Goal: Communication & Community: Answer question/provide support

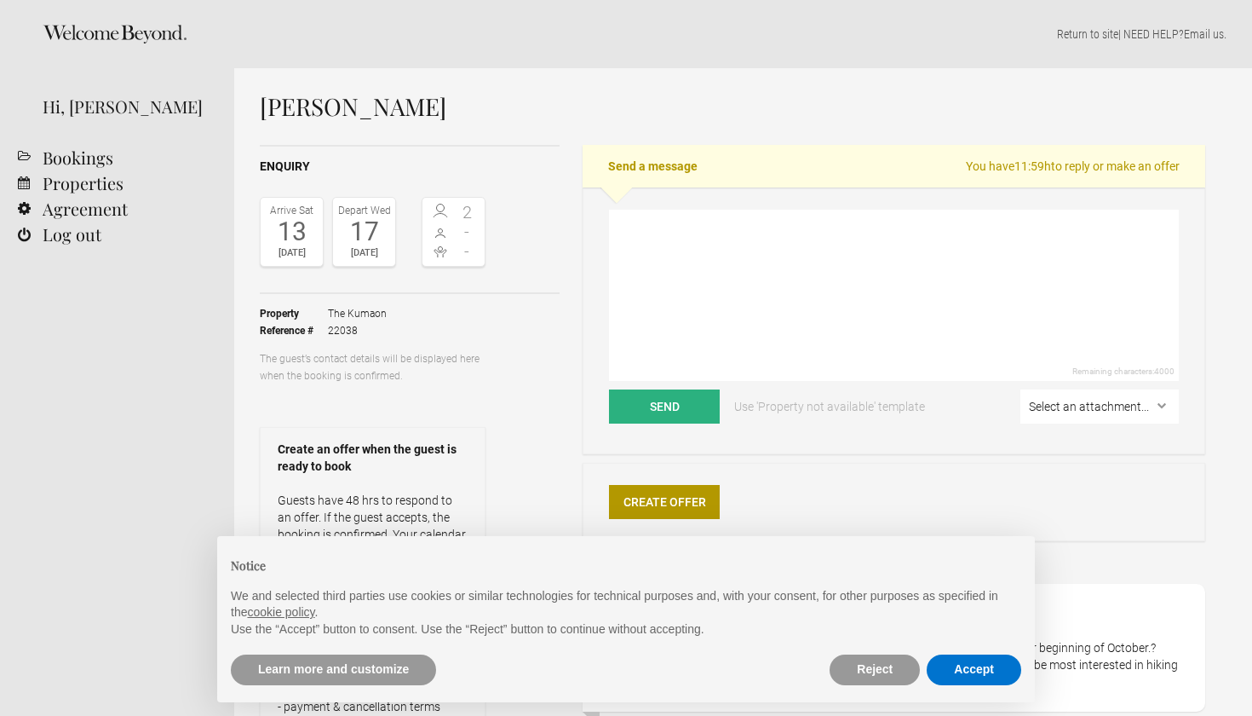
select select "EUR"
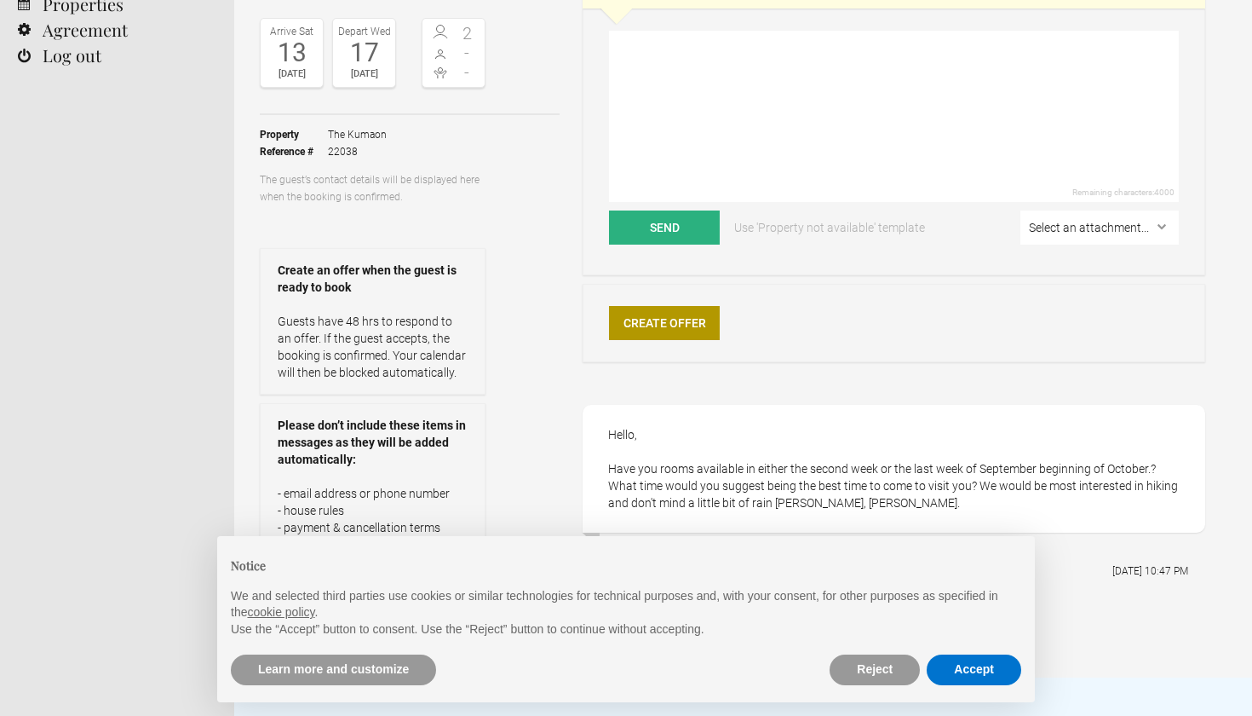
scroll to position [180, 0]
click at [987, 681] on button "Accept" at bounding box center [974, 669] width 95 height 31
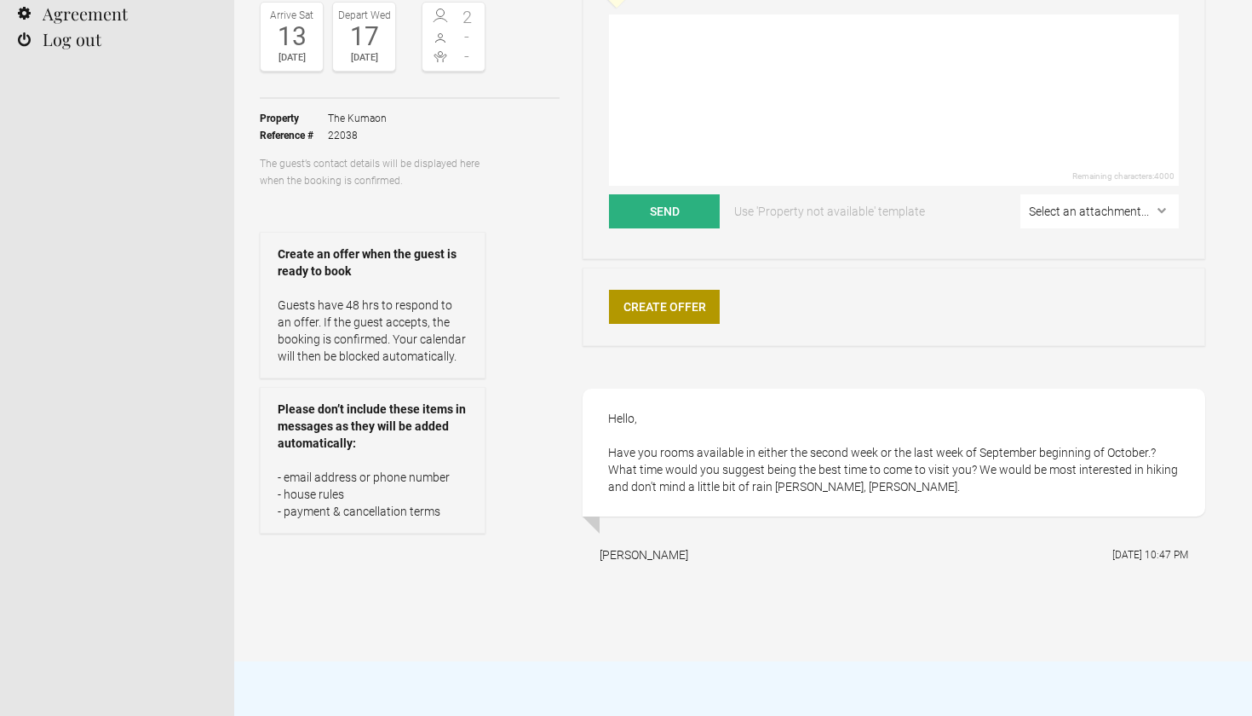
scroll to position [209, 0]
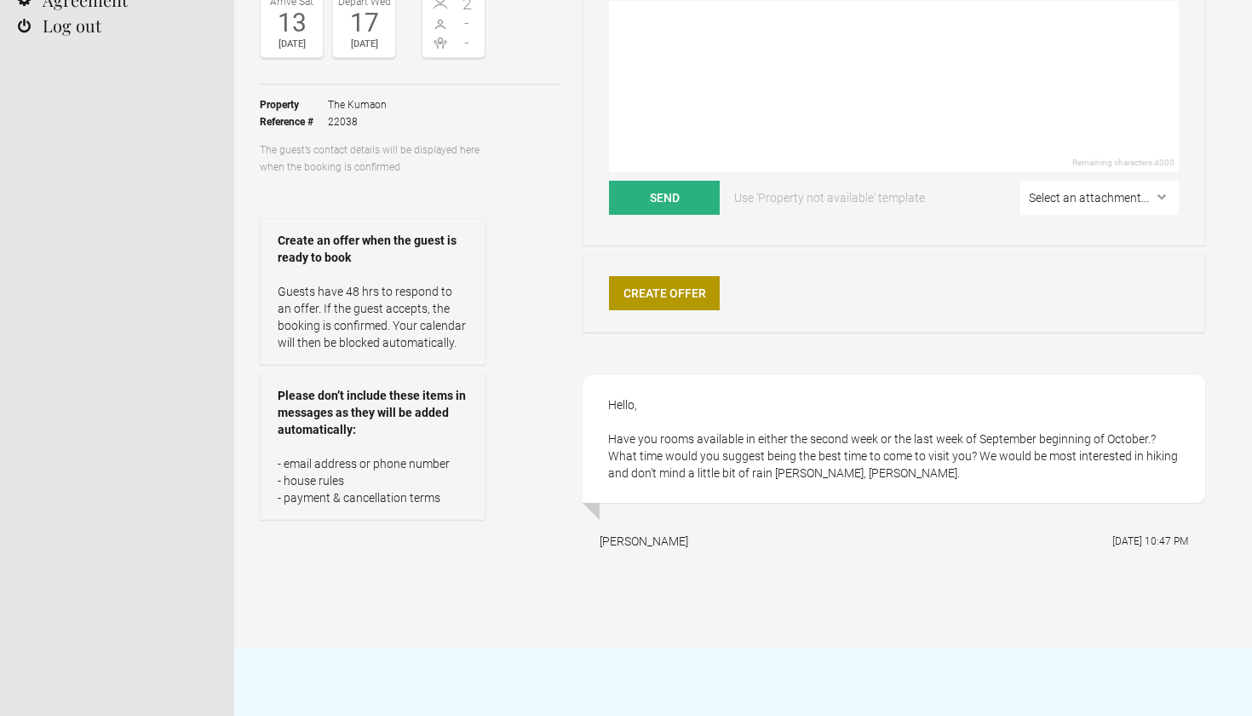
drag, startPoint x: 879, startPoint y: 476, endPoint x: 604, endPoint y: 402, distance: 285.0
click at [604, 402] on div "Hello, Have you rooms available in either the second week or the last week of S…" at bounding box center [894, 439] width 623 height 128
copy div "Hello, Have you rooms available in either the second week or the last week of S…"
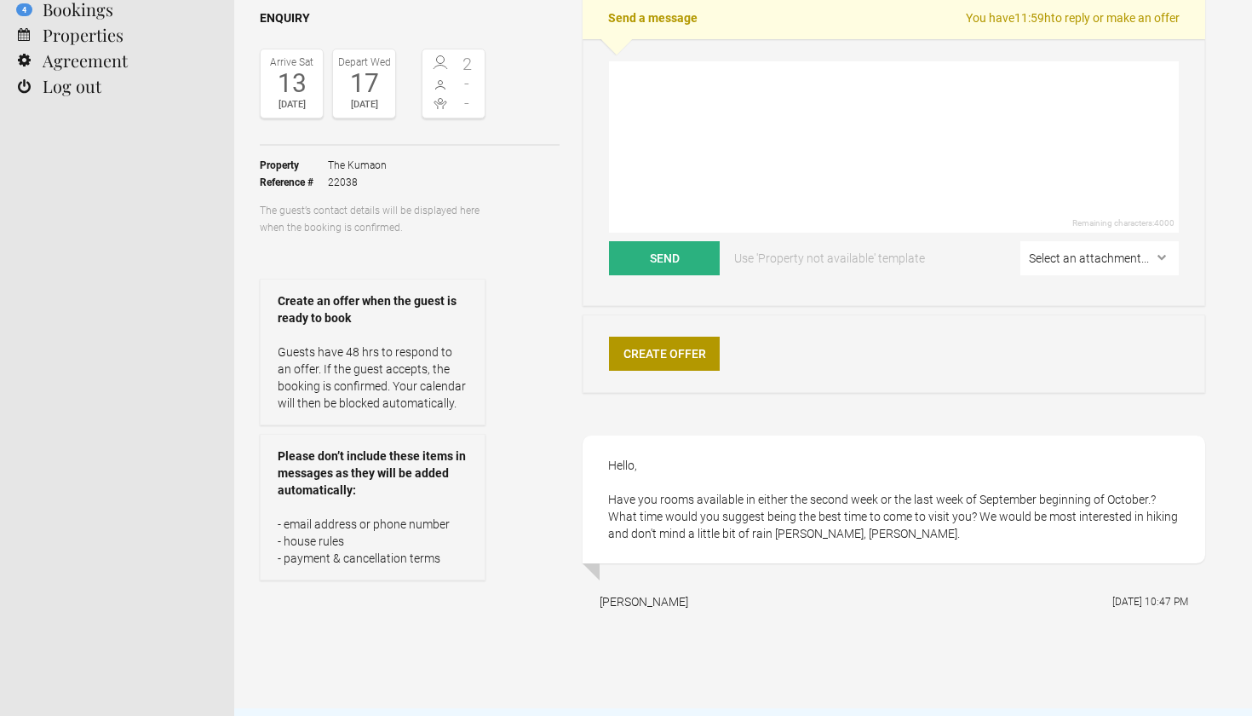
scroll to position [139, 0]
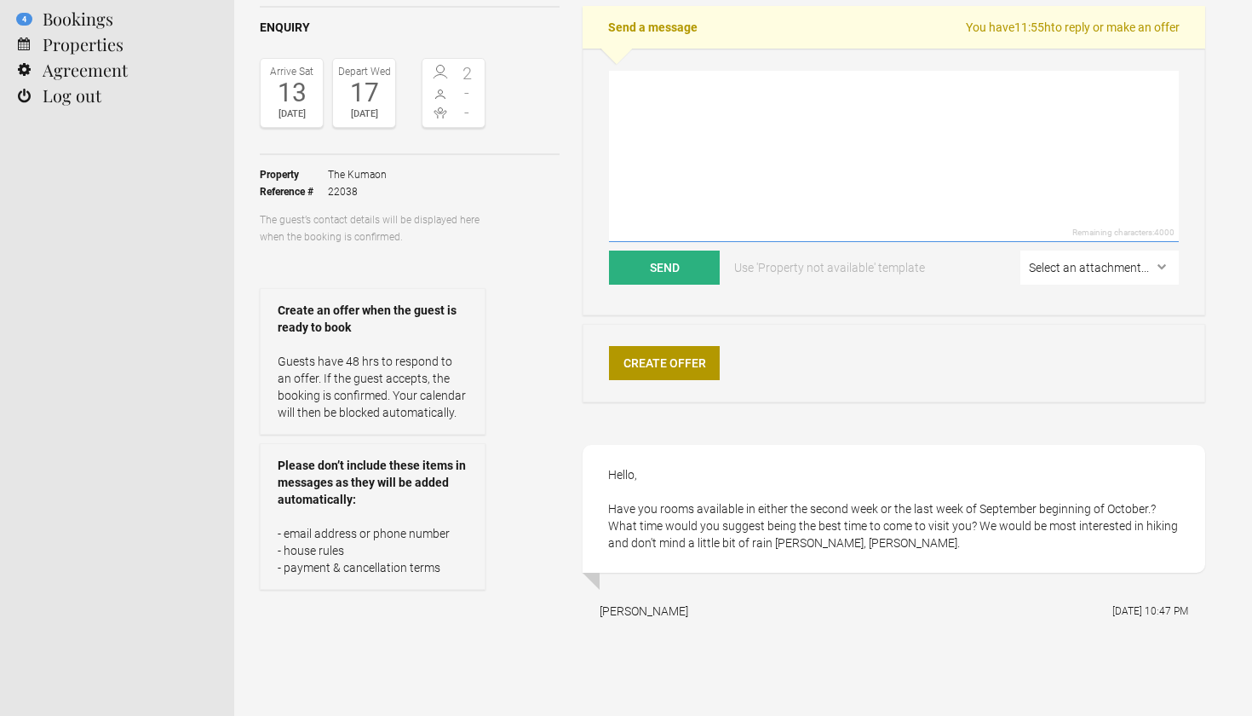
click at [686, 130] on textarea at bounding box center [894, 156] width 570 height 171
paste textarea "Dear [PERSON_NAME], I hope you are doing well. October is a wonderful time to v…"
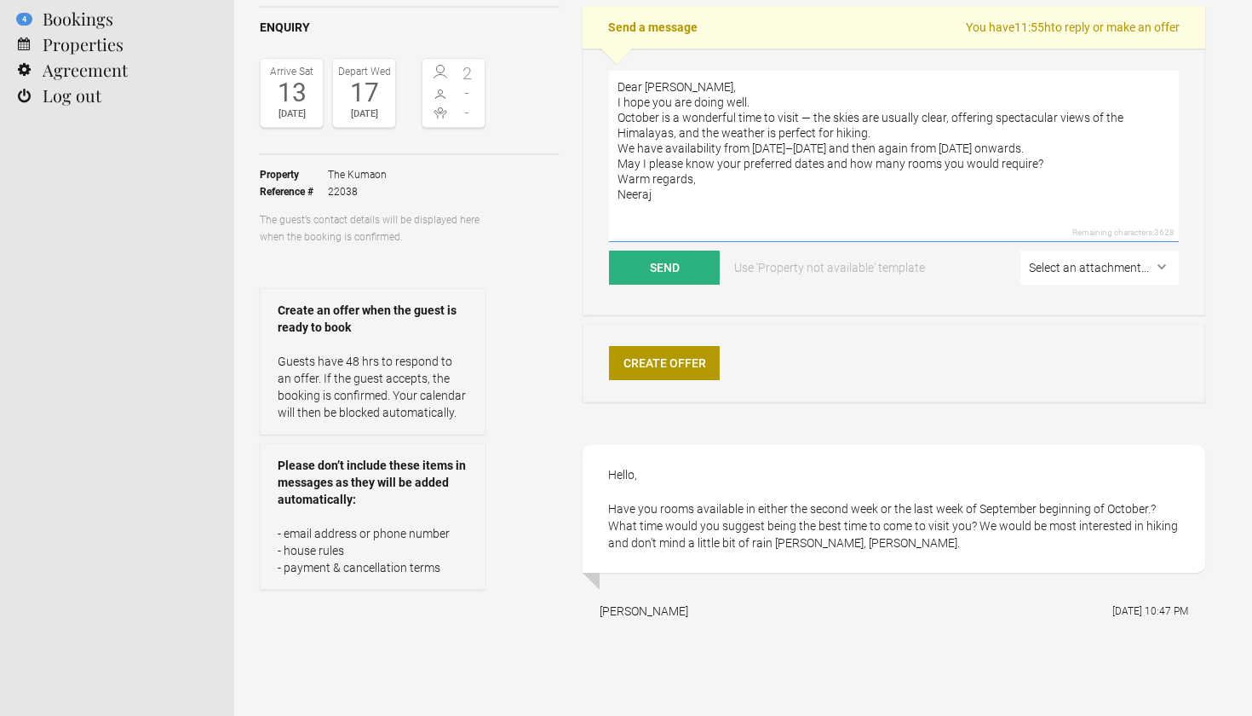
click at [713, 85] on textarea "Dear [PERSON_NAME], I hope you are doing well. October is a wonderful time to v…" at bounding box center [894, 156] width 570 height 171
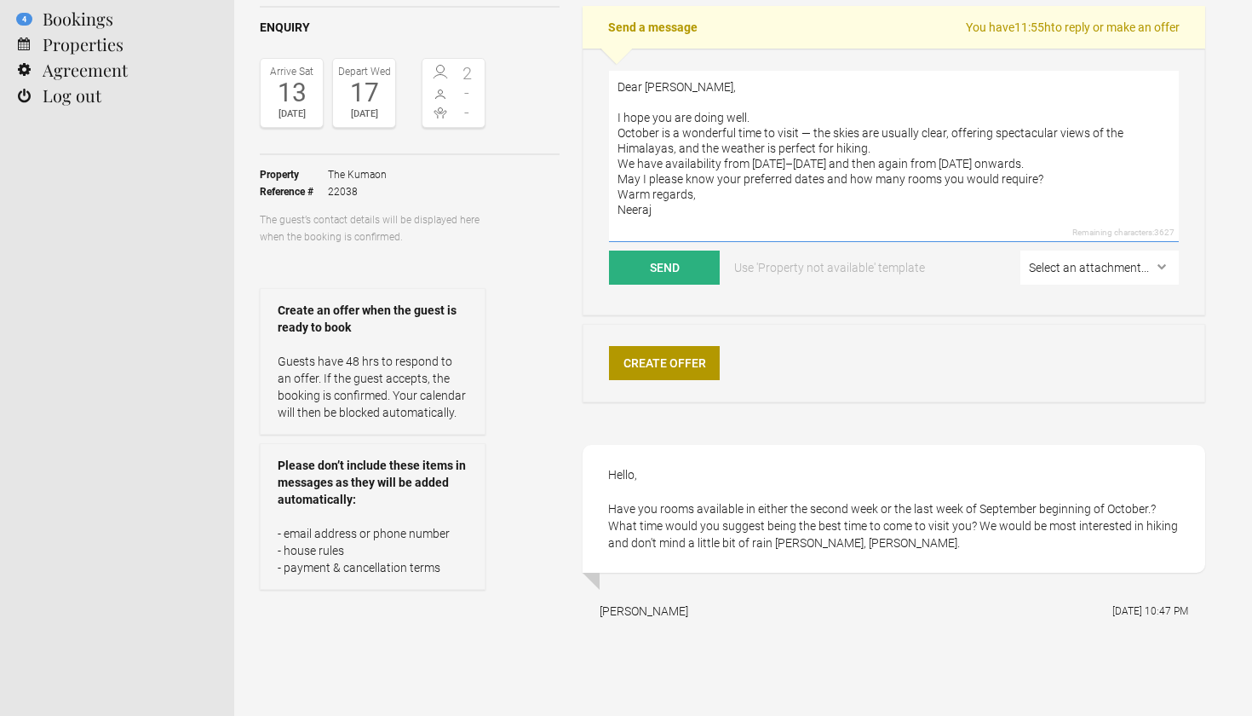
click at [774, 114] on textarea "Dear [PERSON_NAME], I hope you are doing well. October is a wonderful time to v…" at bounding box center [894, 156] width 570 height 171
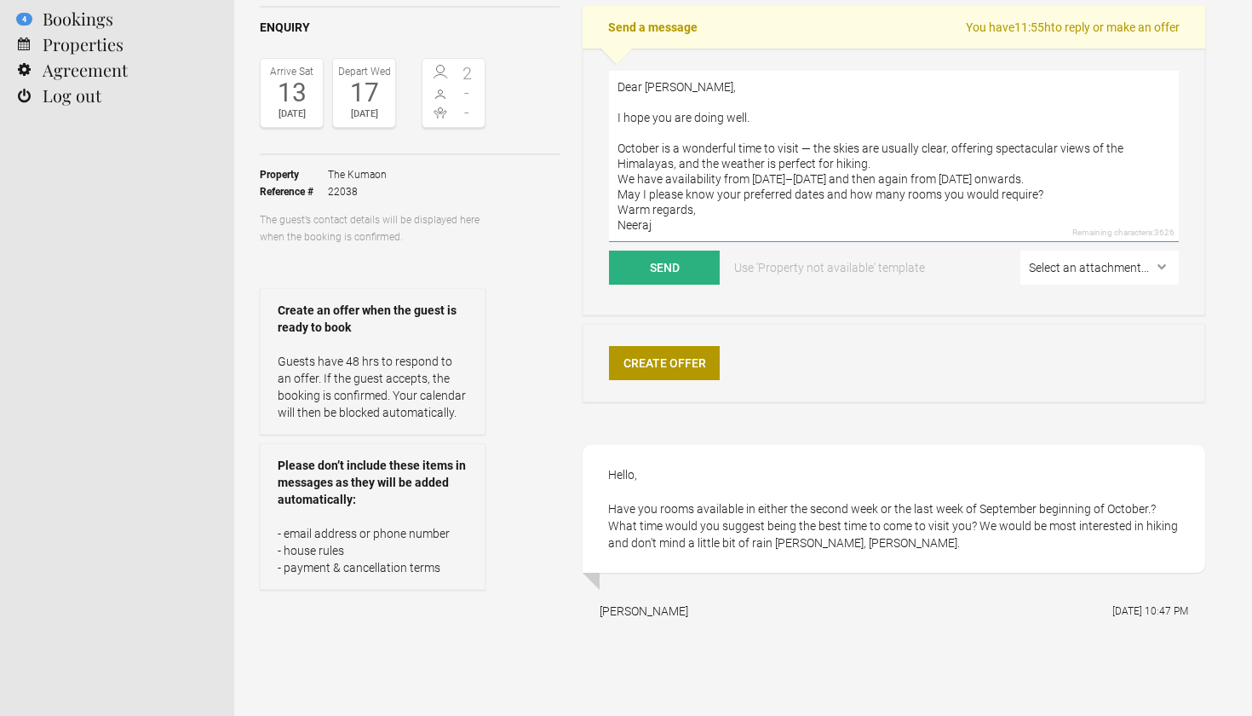
click at [699, 86] on textarea "Dear [PERSON_NAME], I hope you are doing well. October is a wonderful time to v…" at bounding box center [894, 156] width 570 height 171
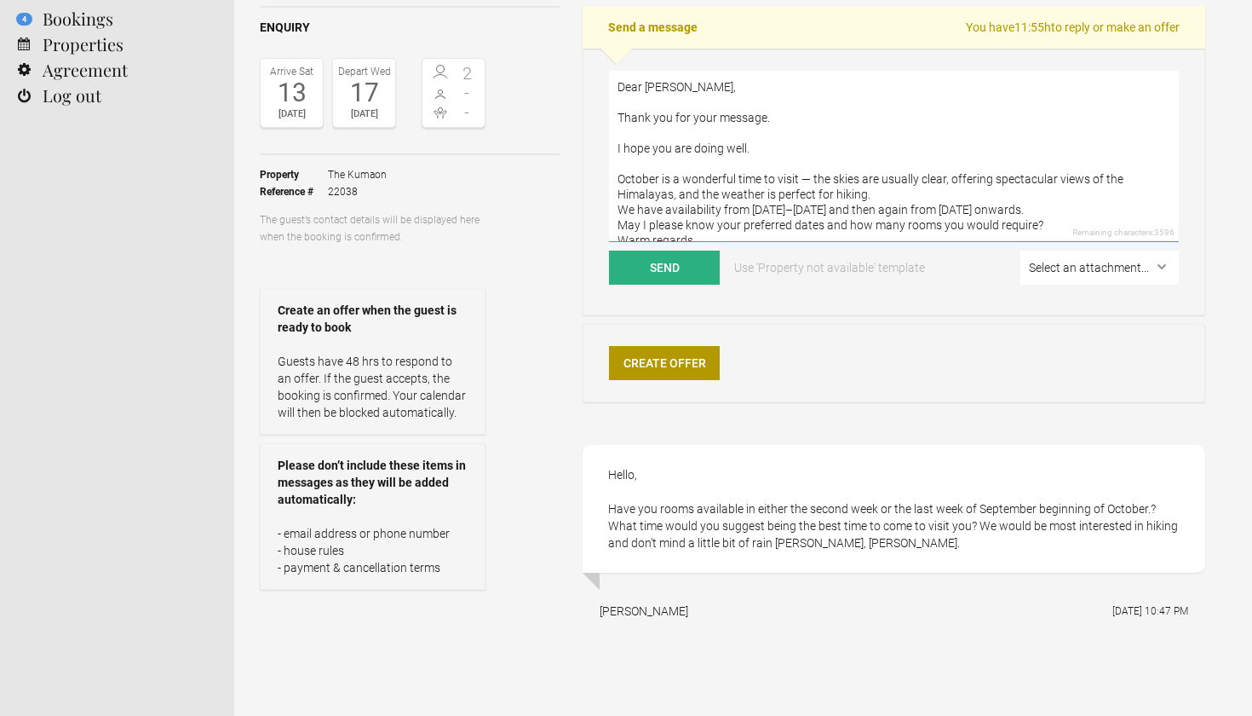
drag, startPoint x: 788, startPoint y: 149, endPoint x: 595, endPoint y: 148, distance: 193.4
click at [595, 148] on div "Dear [PERSON_NAME], Thank you for your message. I hope you are doing well. Octo…" at bounding box center [894, 182] width 623 height 267
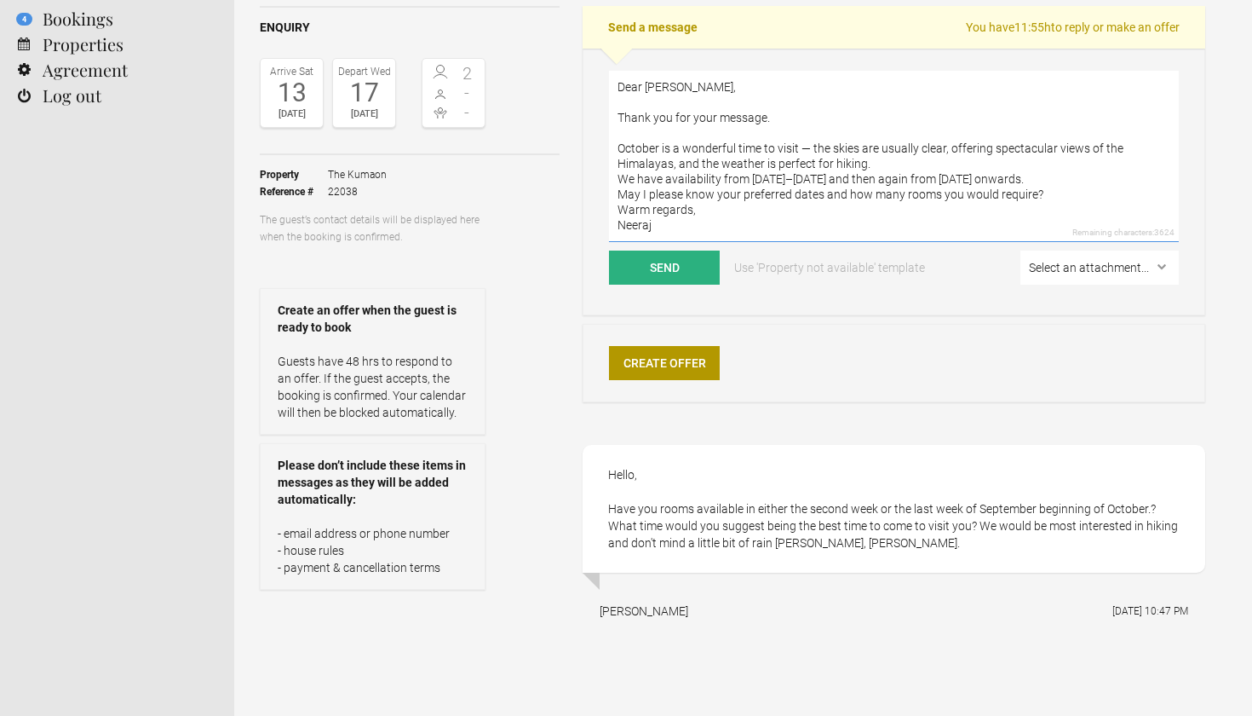
click at [890, 167] on textarea "Dear [PERSON_NAME], Thank you for your message. October is a wonderful time to …" at bounding box center [894, 156] width 570 height 171
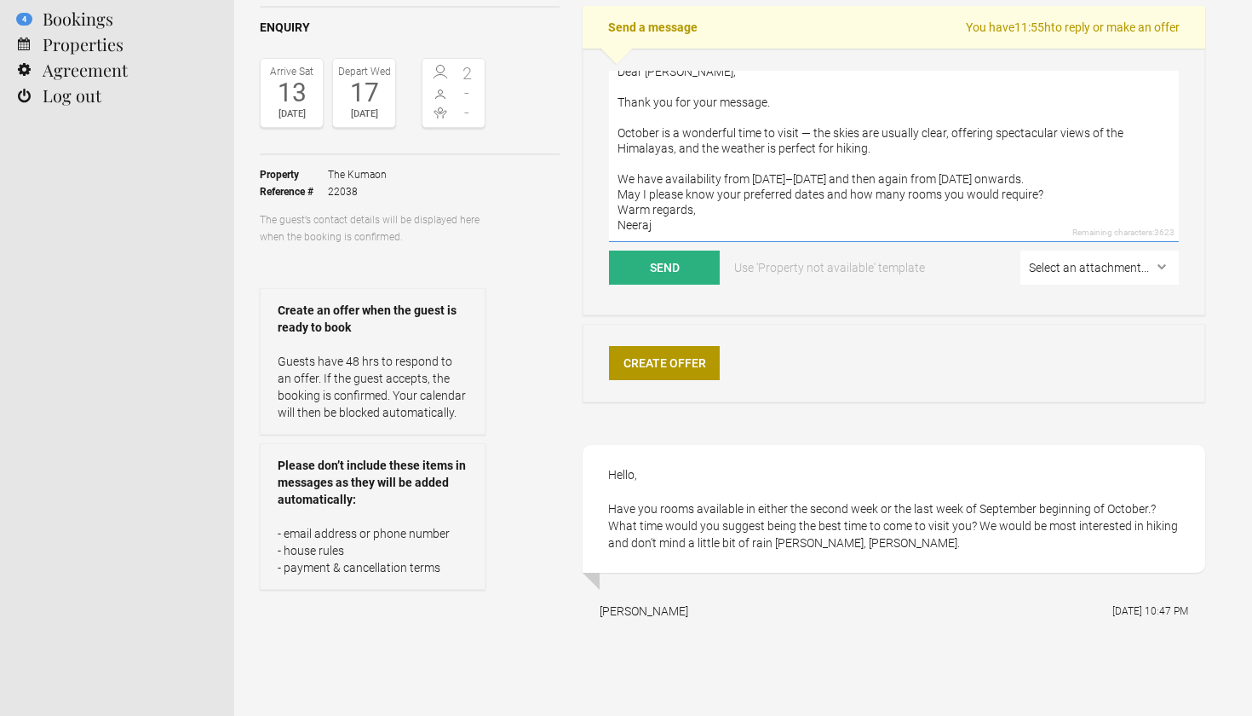
scroll to position [15, 0]
click at [1071, 181] on textarea "Dear [PERSON_NAME], Thank you for your message. October is a wonderful time to …" at bounding box center [894, 156] width 570 height 171
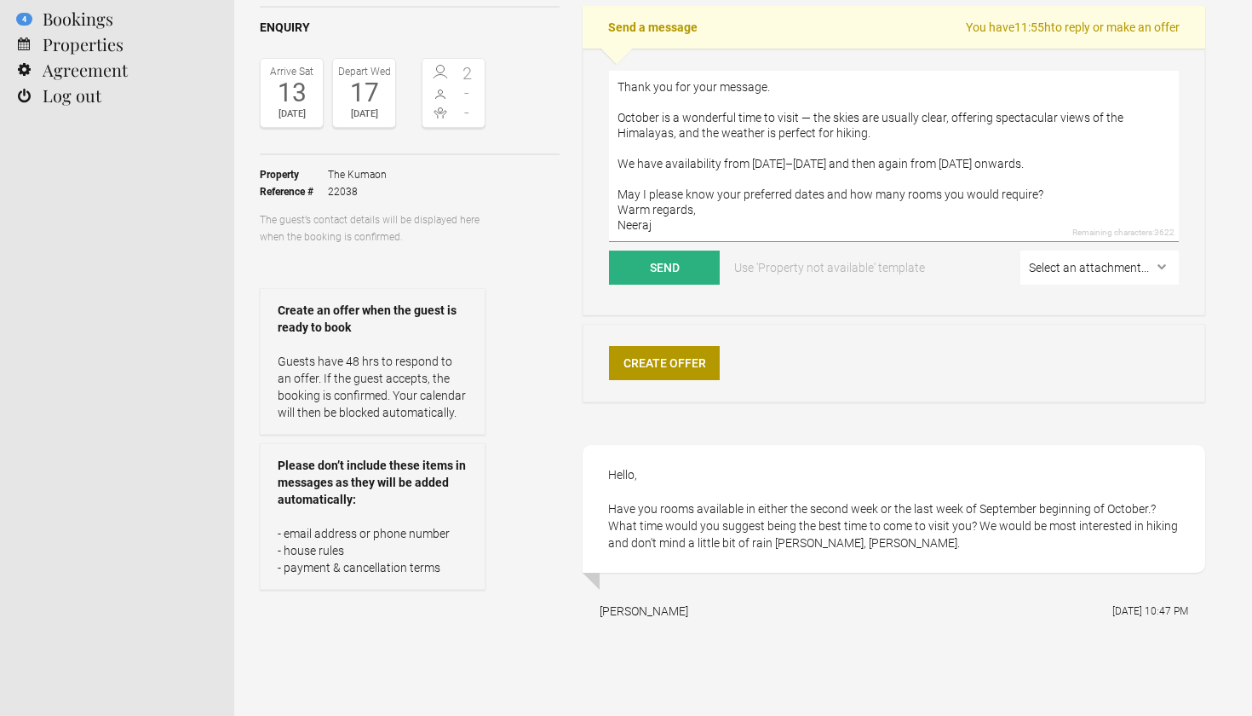
scroll to position [31, 0]
click at [1050, 197] on textarea "Dear [PERSON_NAME], Thank you for your message. October is a wonderful time to …" at bounding box center [894, 156] width 570 height 171
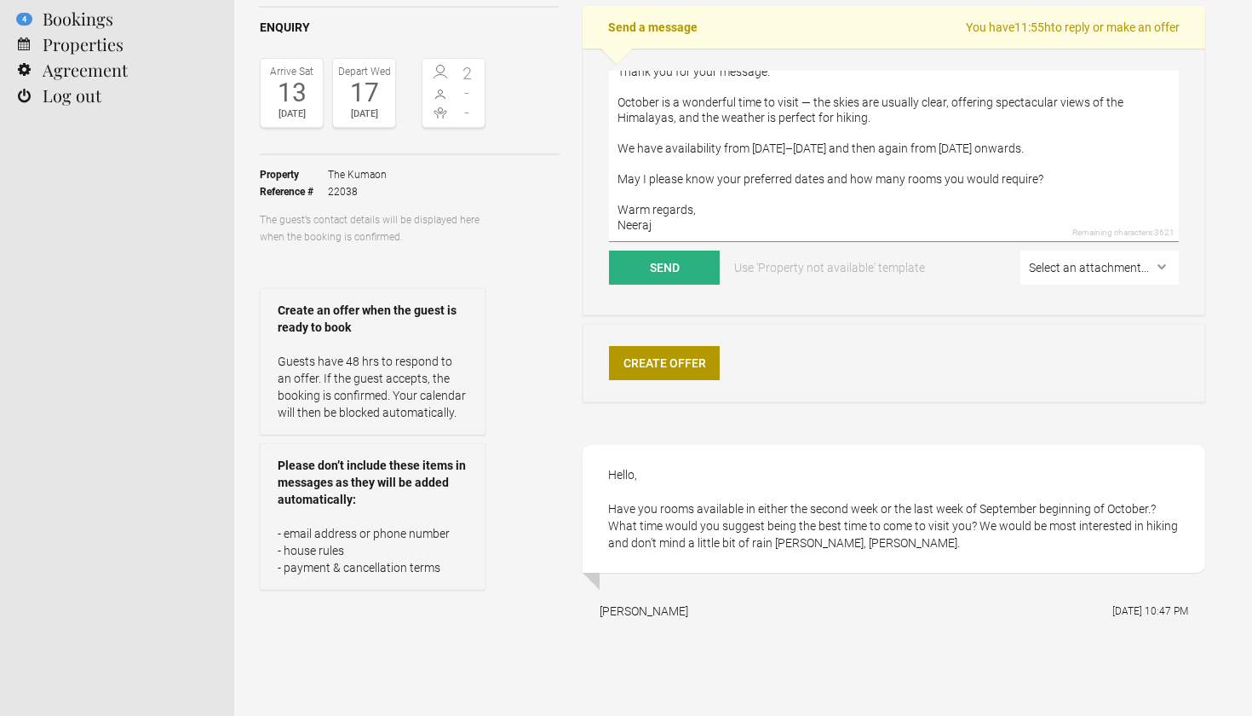
scroll to position [46, 0]
click at [677, 225] on textarea "Dear [PERSON_NAME], Thank you for your message. October is a wonderful time to …" at bounding box center [894, 156] width 570 height 171
type textarea "Dear [PERSON_NAME], Thank you for your message. October is a wonderful time to …"
click at [665, 266] on button "Send" at bounding box center [664, 267] width 111 height 34
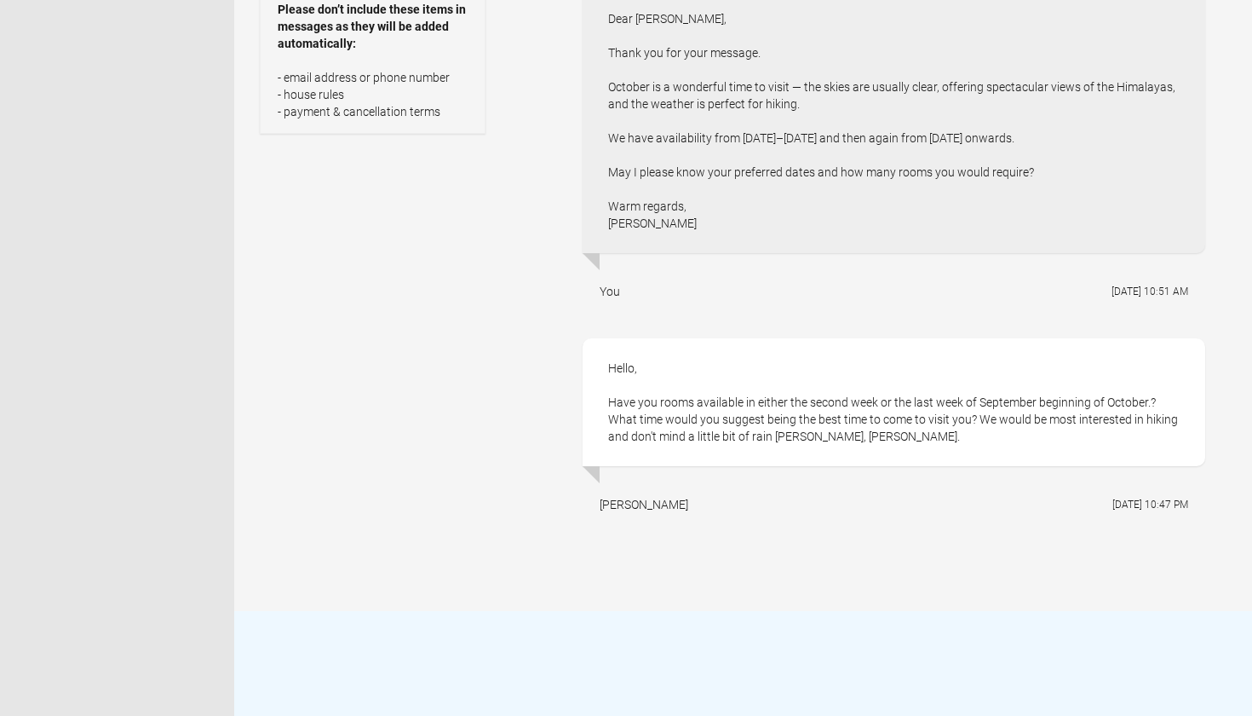
scroll to position [468, 0]
